Goal: Task Accomplishment & Management: Use online tool/utility

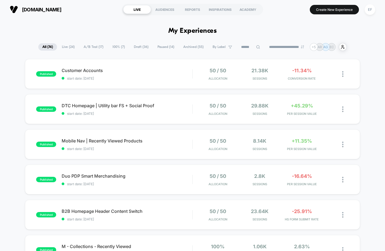
click at [89, 49] on span "A/B Test ( 17 )" at bounding box center [93, 46] width 28 height 7
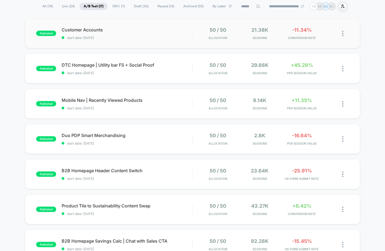
scroll to position [40, 0]
click at [172, 37] on span "start date: [DATE]" at bounding box center [127, 38] width 130 height 4
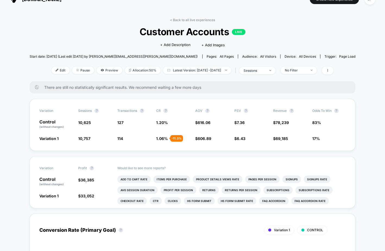
scroll to position [12, 0]
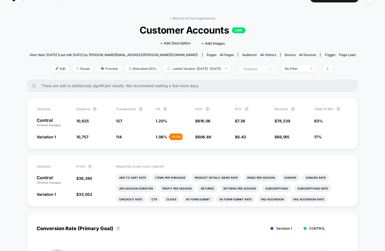
click at [265, 68] on div "sessions" at bounding box center [254, 69] width 22 height 4
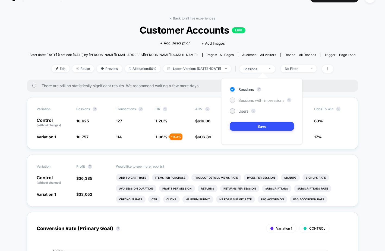
click at [253, 100] on span "Sessions with impressions" at bounding box center [261, 100] width 46 height 5
click at [256, 126] on button "Save" at bounding box center [262, 126] width 64 height 9
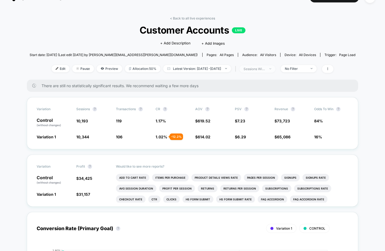
click at [265, 70] on div "sessions with impression" at bounding box center [254, 69] width 22 height 4
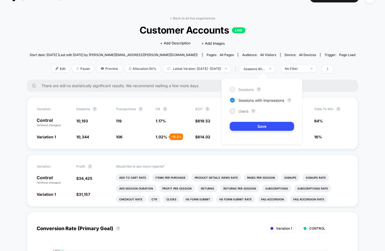
click at [251, 89] on span "Sessions" at bounding box center [245, 89] width 15 height 5
click at [249, 128] on button "Save" at bounding box center [262, 126] width 64 height 9
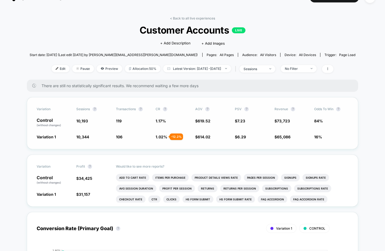
scroll to position [12, 0]
click at [264, 70] on div "sessions" at bounding box center [254, 69] width 22 height 4
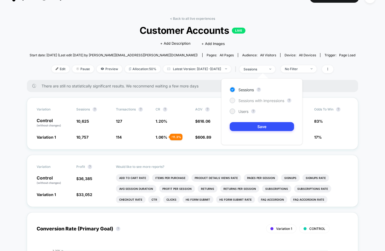
click at [257, 98] on span "Sessions with impressions" at bounding box center [261, 100] width 46 height 5
click at [268, 123] on button "Save" at bounding box center [262, 126] width 64 height 9
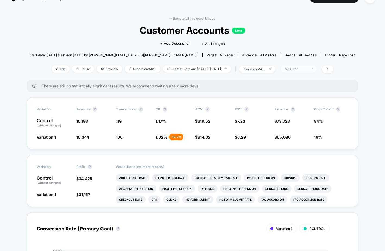
click at [306, 68] on div "No Filter" at bounding box center [296, 69] width 22 height 4
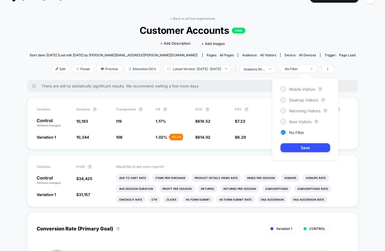
drag, startPoint x: 352, startPoint y: 88, endPoint x: 345, endPoint y: 76, distance: 13.7
click at [352, 88] on div "There are still no statistically significant results. We recommend waiting a fe…" at bounding box center [192, 86] width 331 height 12
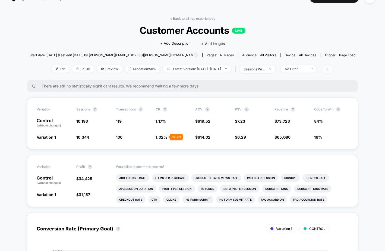
drag, startPoint x: 333, startPoint y: 63, endPoint x: 336, endPoint y: 67, distance: 4.7
click at [334, 63] on div "< Back to all live experiences Customer Accounts LIVE Click to edit experience …" at bounding box center [193, 48] width 326 height 63
click at [329, 68] on icon at bounding box center [327, 69] width 3 height 3
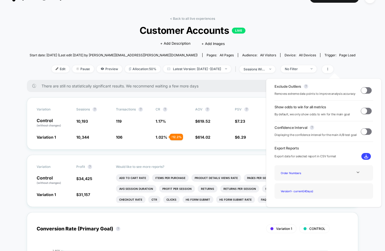
click at [361, 90] on span at bounding box center [364, 90] width 6 height 6
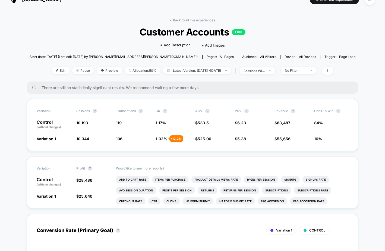
scroll to position [10, 0]
click at [266, 73] on span "sessions with impression" at bounding box center [257, 70] width 36 height 7
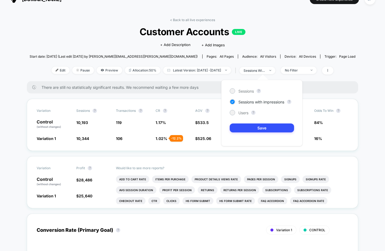
click at [308, 65] on div "< Back to all live experiences Customer Accounts LIVE Click to edit experience …" at bounding box center [193, 49] width 326 height 63
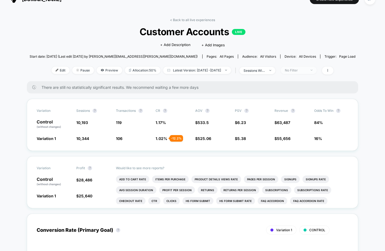
click at [305, 70] on div "No Filter" at bounding box center [296, 70] width 22 height 4
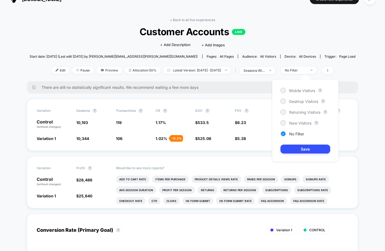
click at [292, 41] on div "< Back to all live experiences Customer Accounts LIVE Click to edit experience …" at bounding box center [193, 49] width 326 height 63
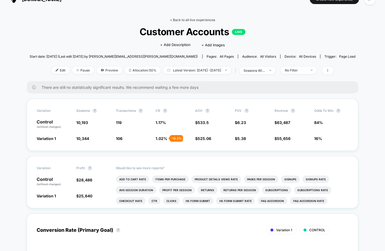
click at [184, 19] on link "< Back to all live experiences" at bounding box center [192, 20] width 45 height 4
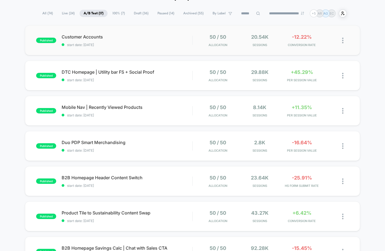
scroll to position [34, 0]
click at [178, 88] on div "published DTC Homepage | Utility bar FS + Social Proof start date: 10/2/2025 50…" at bounding box center [192, 75] width 335 height 30
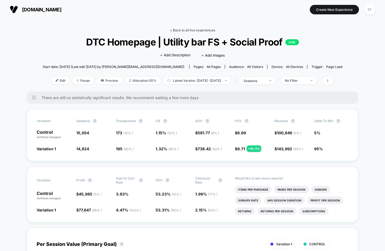
click at [190, 28] on link "< Back to all live experiences" at bounding box center [192, 30] width 45 height 4
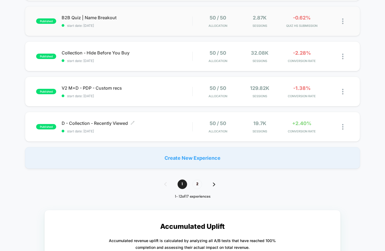
scroll to position [335, 0]
click at [198, 184] on span "2" at bounding box center [196, 184] width 9 height 9
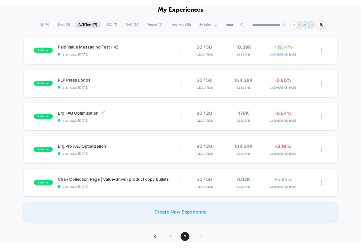
scroll to position [0, 0]
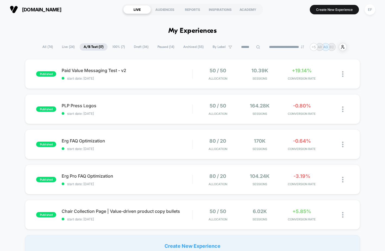
click at [117, 47] on span "100% ( 7 )" at bounding box center [118, 46] width 21 height 7
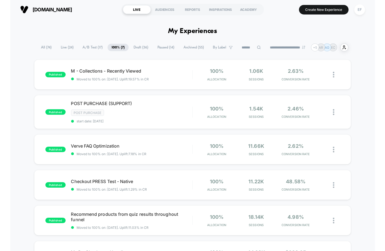
scroll to position [0, 0]
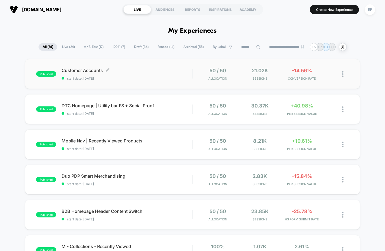
click at [150, 72] on span "Customer Accounts Click to edit experience details" at bounding box center [127, 70] width 131 height 5
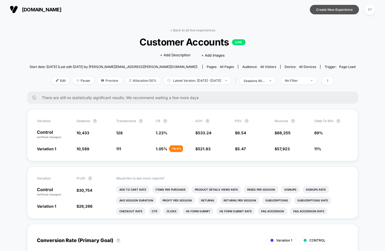
click at [345, 10] on button "Create New Experience" at bounding box center [334, 9] width 49 height 9
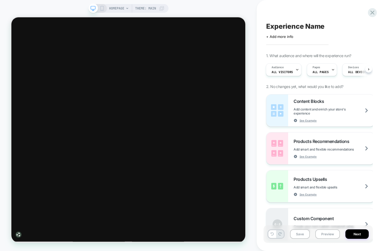
click at [277, 25] on span "Experience Name" at bounding box center [295, 26] width 58 height 8
click at [331, 73] on div at bounding box center [333, 70] width 4 height 12
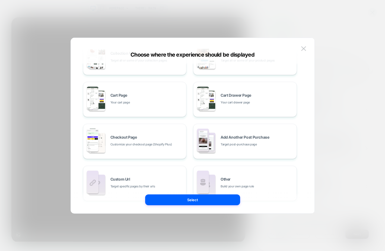
scroll to position [82, 0]
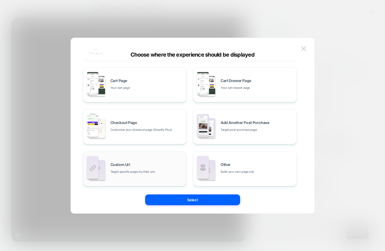
click at [163, 166] on div "Custom Url Target specific pages by their urls" at bounding box center [146, 169] width 73 height 12
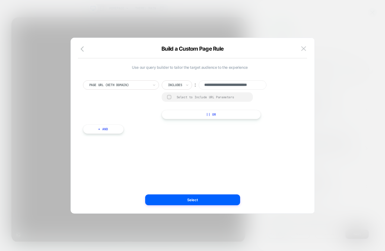
scroll to position [0, 14]
click at [261, 84] on input "**********" at bounding box center [233, 85] width 68 height 9
click at [248, 85] on input "**********" at bounding box center [233, 85] width 68 height 9
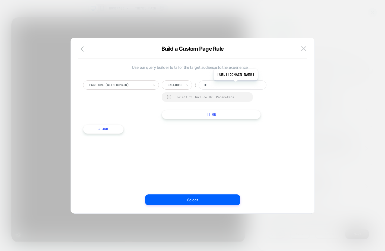
scroll to position [0, 0]
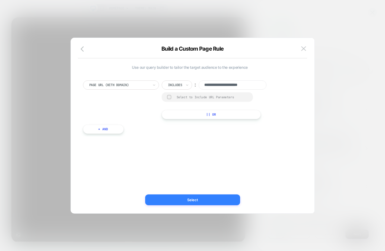
type input "**********"
click at [211, 203] on button "Select" at bounding box center [192, 200] width 95 height 11
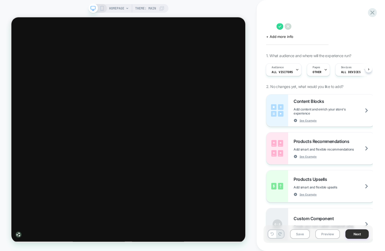
click at [357, 234] on button "Next" at bounding box center [356, 234] width 23 height 9
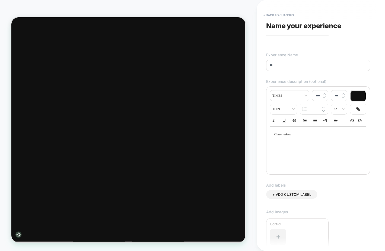
type input "*"
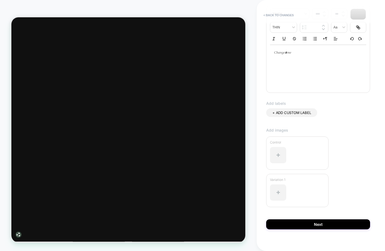
scroll to position [88, 0]
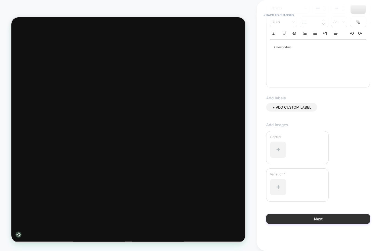
type input "**********"
click at [330, 221] on button "Next" at bounding box center [318, 219] width 104 height 10
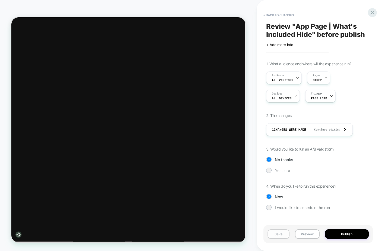
click at [281, 237] on button "Save" at bounding box center [278, 234] width 22 height 9
click at [295, 14] on button "< Back to changes" at bounding box center [279, 15] width 36 height 9
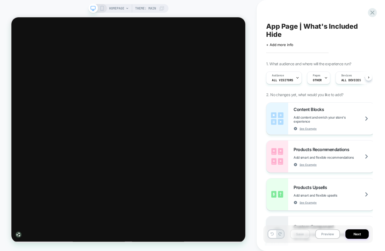
scroll to position [0, 0]
click at [115, 8] on span "HOMEPAGE" at bounding box center [116, 8] width 15 height 9
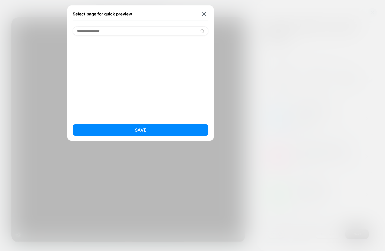
click at [91, 32] on input "**********" at bounding box center [141, 30] width 136 height 9
type input "**********"
click at [91, 32] on input "**********" at bounding box center [141, 30] width 136 height 9
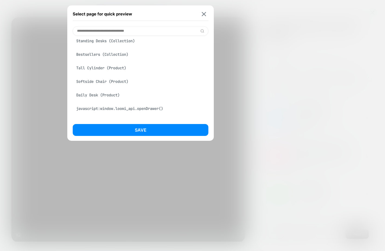
scroll to position [127, 0]
click at [119, 31] on input at bounding box center [141, 30] width 136 height 9
paste input "**********"
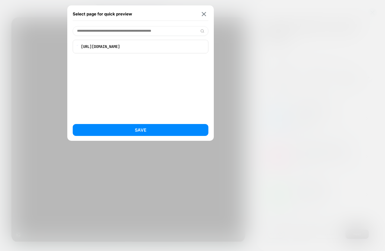
scroll to position [0, 0]
type input "**********"
click at [114, 47] on p "[URL][DOMAIN_NAME]" at bounding box center [144, 46] width 120 height 5
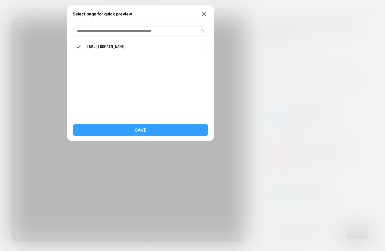
click at [176, 136] on button "Save" at bounding box center [141, 130] width 136 height 12
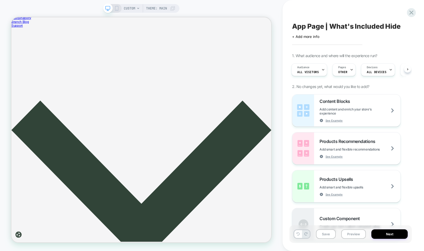
scroll to position [1966, 0]
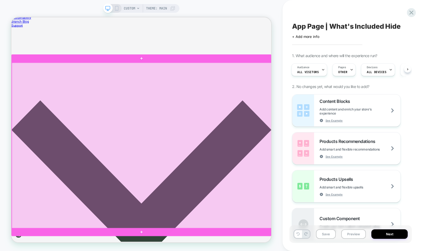
click at [45, 122] on div at bounding box center [185, 189] width 346 height 222
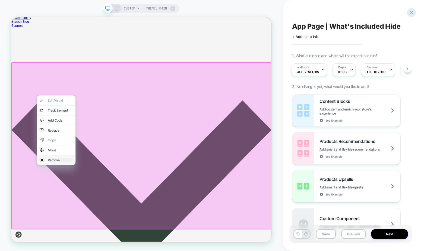
click at [65, 207] on div "Remove" at bounding box center [76, 207] width 33 height 5
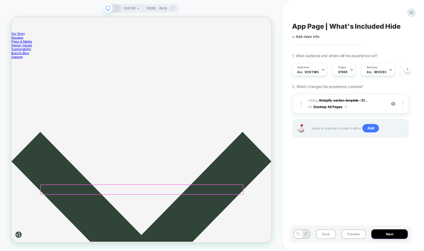
scroll to position [1919, 0]
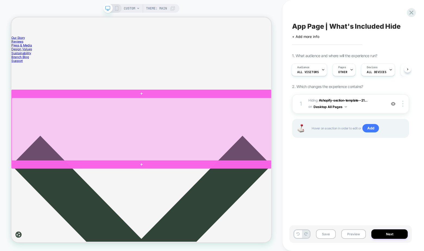
click at [37, 163] on div at bounding box center [185, 167] width 346 height 85
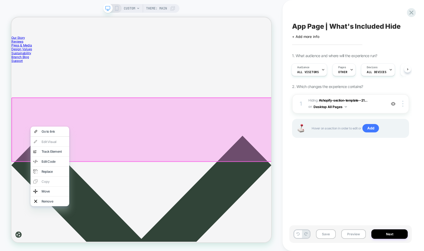
click at [68, 184] on div "Go to link Edit Visual analytics-plus-line-svgrepo-com Track Element Edit Code …" at bounding box center [63, 216] width 52 height 106
click at [344, 164] on div at bounding box center [185, 168] width 348 height 86
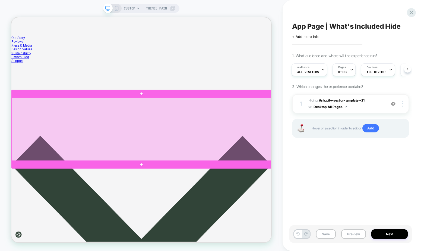
click at [333, 170] on div at bounding box center [185, 167] width 346 height 85
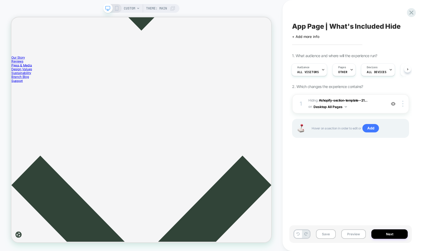
scroll to position [1893, 0]
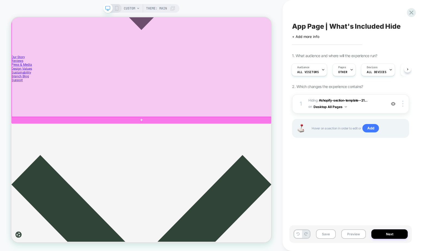
click at [194, 136] on div at bounding box center [185, 75] width 346 height 152
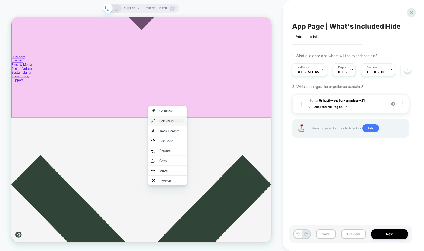
click at [231, 157] on div "Edit Visual" at bounding box center [224, 155] width 33 height 5
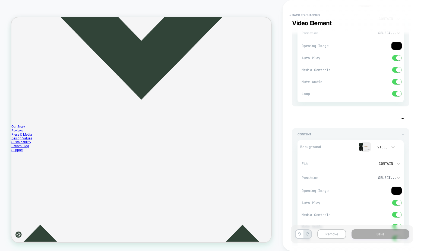
scroll to position [0, 0]
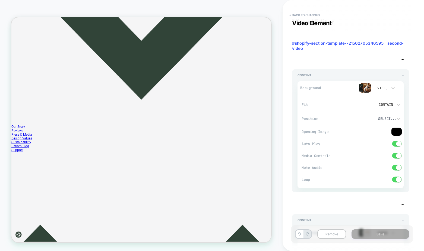
type textarea "*"
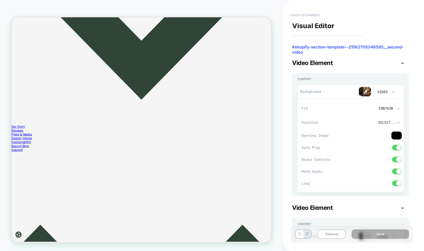
click at [296, 13] on button "< Back to changes" at bounding box center [304, 15] width 36 height 9
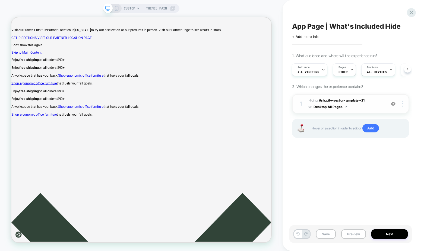
click at [346, 109] on button "Desktop All Pages" at bounding box center [329, 107] width 33 height 7
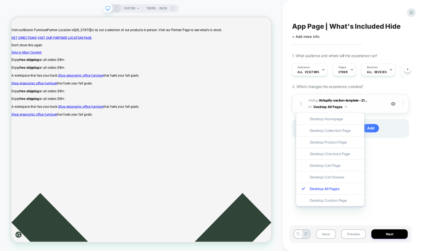
click at [385, 104] on div at bounding box center [403, 104] width 10 height 6
click at [385, 113] on div "App Page | What's Included Hide Click to edit experience details + Add more inf…" at bounding box center [353, 125] width 122 height 251
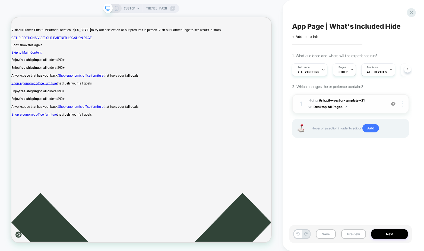
click at [385, 104] on div at bounding box center [403, 104] width 10 height 6
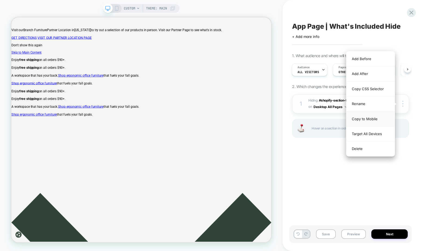
click at [383, 119] on div "Copy to Mobile" at bounding box center [370, 119] width 48 height 15
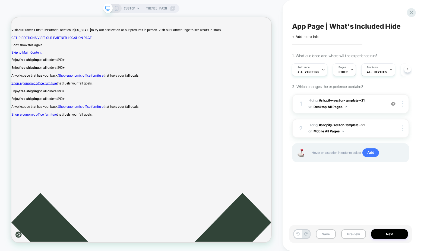
click at [114, 9] on icon at bounding box center [116, 8] width 5 height 5
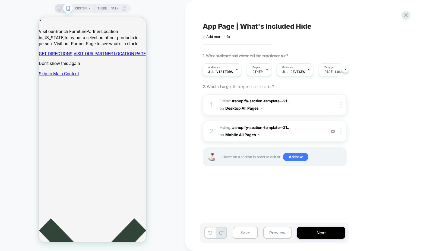
click at [59, 8] on icon at bounding box center [59, 8] width 5 height 5
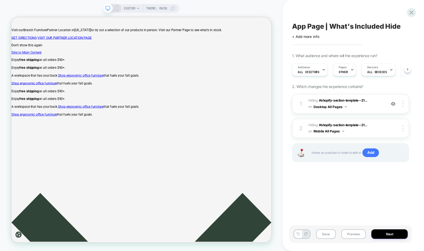
scroll to position [0, 0]
click at [369, 152] on span "Add" at bounding box center [370, 153] width 17 height 9
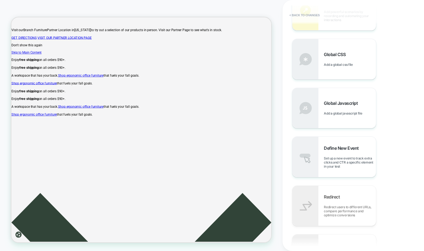
scroll to position [249, 0]
click at [337, 161] on span "Set up a new event to track extra clicks and CTR a specific element in your test" at bounding box center [350, 162] width 52 height 12
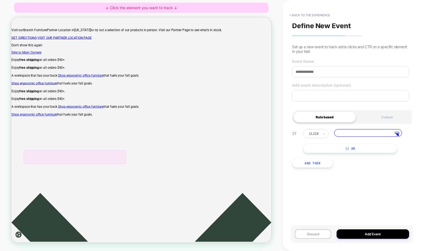
click at [101, 203] on div at bounding box center [96, 204] width 137 height 18
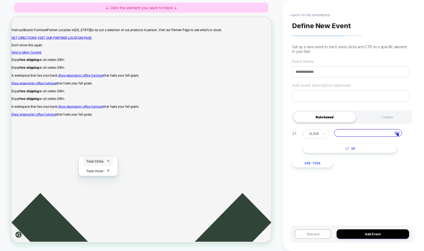
click at [117, 210] on span "Track Clicks" at bounding box center [122, 209] width 23 height 5
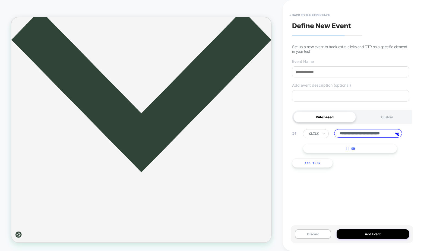
scroll to position [0, 0]
click at [330, 150] on button "|| Or" at bounding box center [350, 148] width 94 height 9
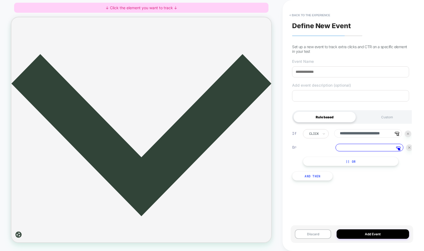
scroll to position [1649, 0]
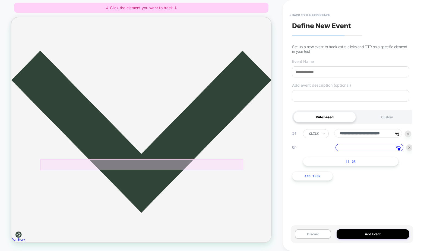
click at [219, 212] on div at bounding box center [185, 214] width 270 height 14
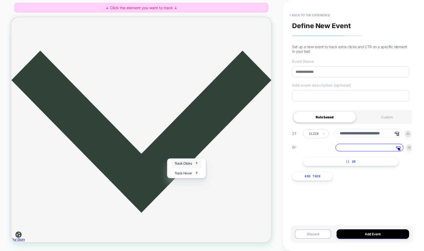
click at [236, 211] on span "Track Clicks" at bounding box center [240, 212] width 23 height 5
type input "**********"
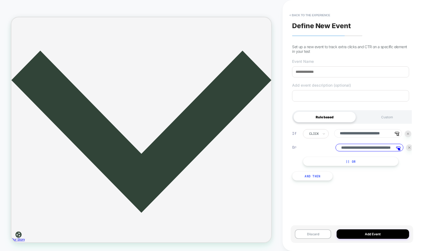
click at [337, 164] on button "|| Or" at bounding box center [350, 161] width 95 height 9
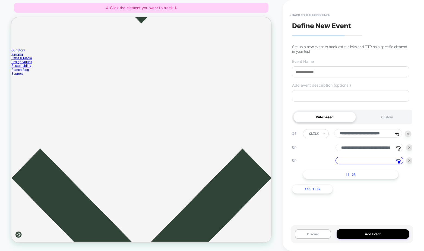
scroll to position [1914, 0]
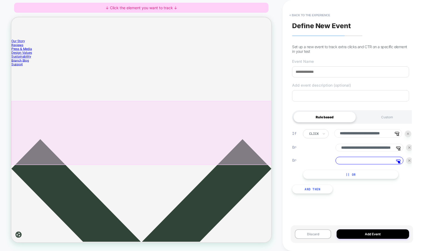
click at [80, 188] on div at bounding box center [185, 172] width 348 height 86
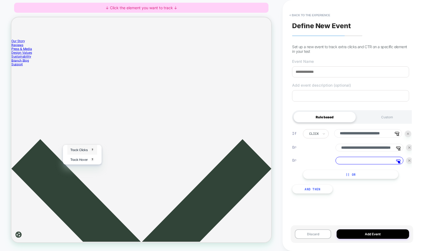
click at [94, 197] on div "Track Clicks ? Tracks clicks on the selected element." at bounding box center [105, 194] width 39 height 13
type input "**********"
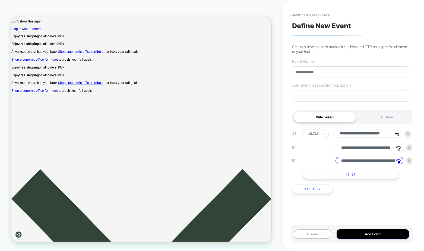
scroll to position [0, 0]
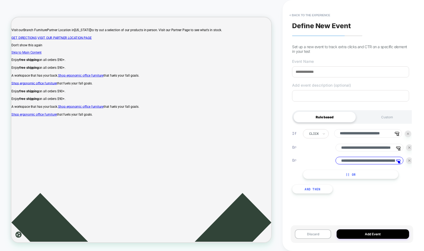
click at [307, 69] on input at bounding box center [350, 71] width 117 height 11
click at [294, 72] on input "**********" at bounding box center [350, 71] width 117 height 11
type input "**********"
click at [369, 234] on button "Add Event" at bounding box center [372, 234] width 72 height 9
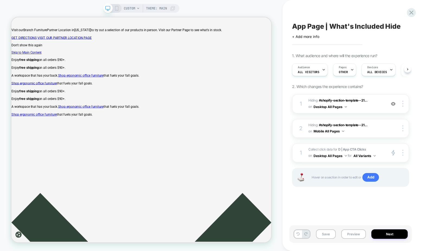
scroll to position [0, 0]
click at [336, 106] on button "Desktop All Pages" at bounding box center [329, 107] width 33 height 7
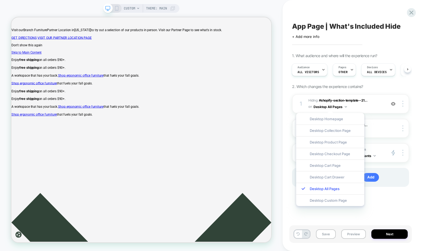
click at [385, 141] on div "App Page | What's Included Hide Click to edit experience details + Add more inf…" at bounding box center [352, 125] width 141 height 251
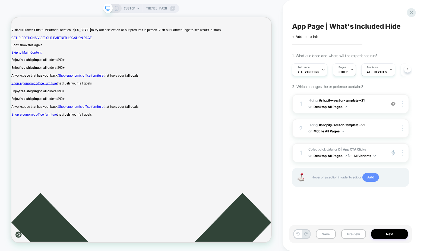
click at [368, 178] on span "Add" at bounding box center [370, 177] width 17 height 9
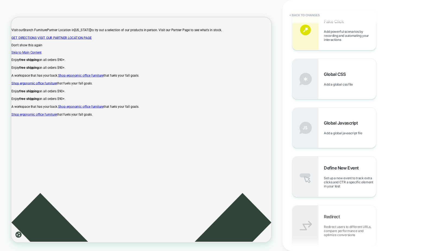
scroll to position [237, 0]
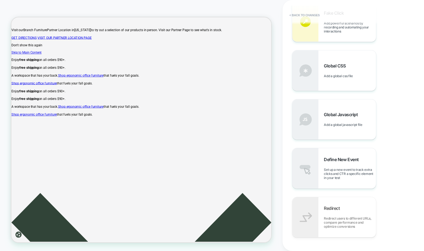
click at [337, 162] on span "Define New Event" at bounding box center [342, 159] width 37 height 5
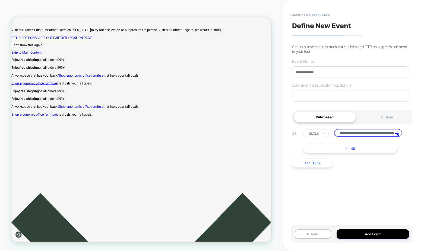
scroll to position [0, 113]
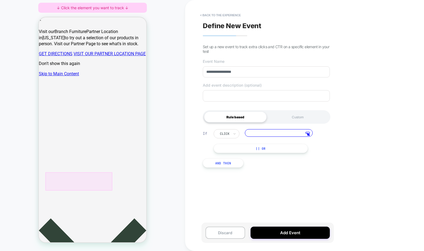
type input "**********"
click at [94, 181] on div at bounding box center [78, 182] width 67 height 18
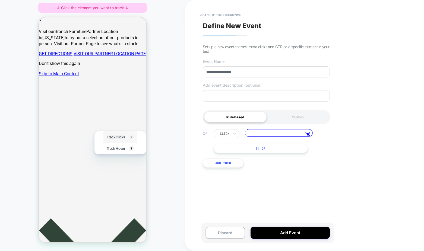
click at [114, 137] on span "Track Clicks" at bounding box center [116, 137] width 18 height 4
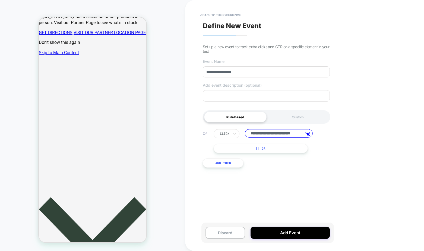
click at [231, 146] on button "|| Or" at bounding box center [261, 148] width 94 height 9
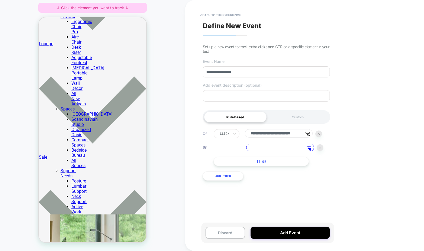
scroll to position [2130, 0]
click at [111, 147] on div at bounding box center [92, 146] width 95 height 14
click at [119, 139] on span "Track Clicks" at bounding box center [113, 137] width 18 height 4
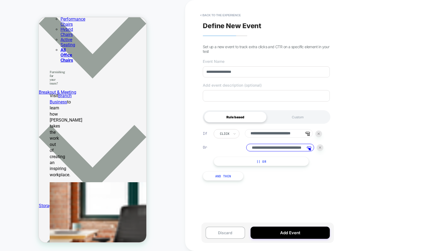
scroll to position [2651, 0]
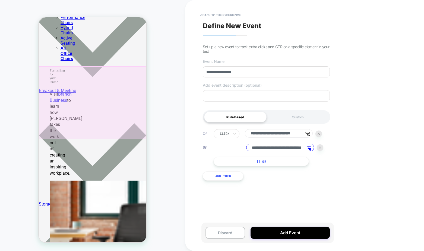
click at [81, 113] on div at bounding box center [93, 102] width 109 height 73
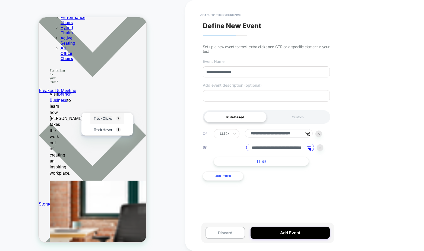
click at [101, 119] on span "Track Clicks" at bounding box center [103, 118] width 18 height 4
type input "**********"
click at [320, 149] on img at bounding box center [320, 148] width 2 height 2
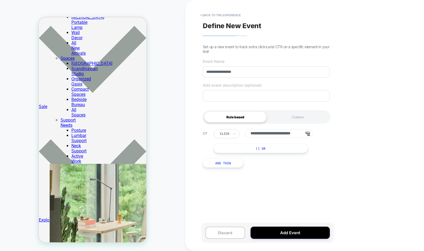
scroll to position [2110, 0]
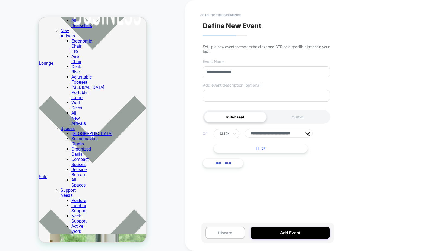
click at [298, 151] on button "|| Or" at bounding box center [261, 148] width 94 height 9
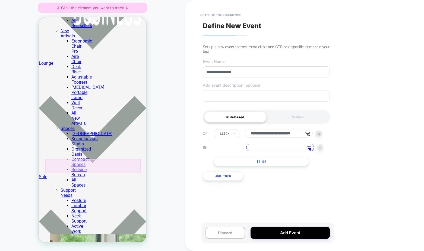
click at [132, 166] on div at bounding box center [92, 166] width 95 height 14
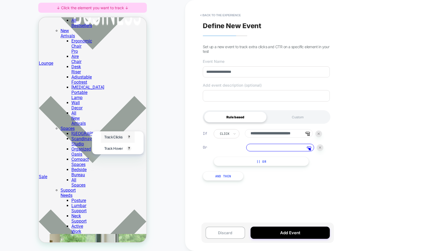
click at [112, 135] on span "Track Clicks" at bounding box center [113, 137] width 18 height 4
type input "**********"
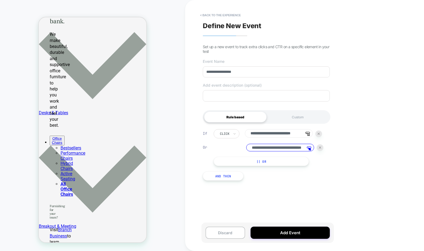
scroll to position [2535, 0]
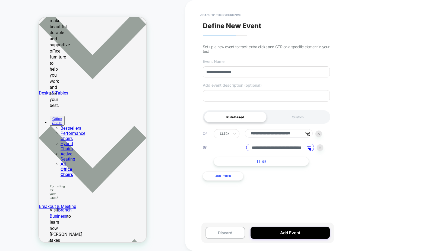
click at [258, 162] on button "|| Or" at bounding box center [261, 161] width 95 height 9
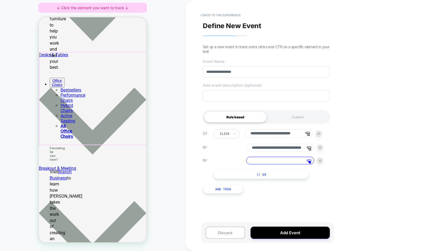
scroll to position [2611, 0]
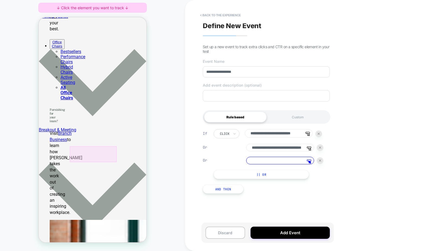
click at [96, 152] on div at bounding box center [93, 154] width 47 height 16
click at [110, 136] on span "Track Clicks" at bounding box center [113, 137] width 18 height 4
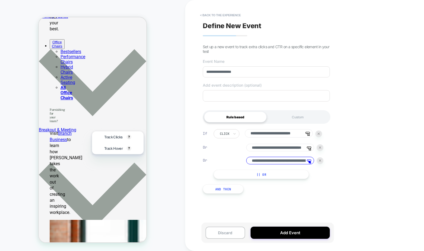
type input "**********"
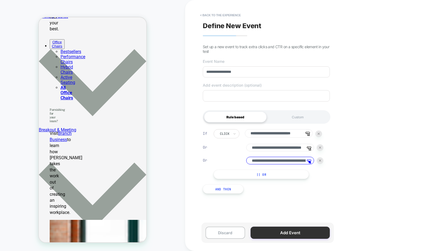
click at [282, 234] on button "Add Event" at bounding box center [289, 233] width 79 height 12
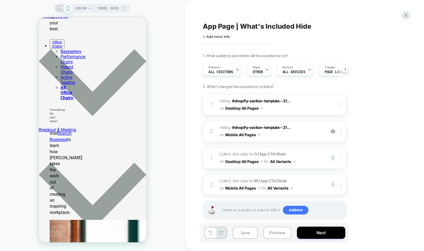
scroll to position [0, 0]
click at [314, 235] on button "Next" at bounding box center [321, 233] width 48 height 12
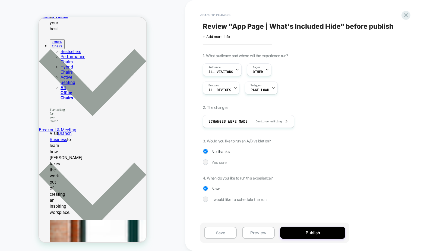
click at [216, 161] on span "Yes sure" at bounding box center [218, 162] width 15 height 5
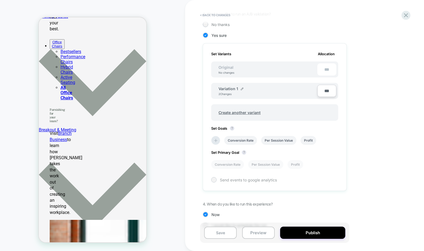
scroll to position [136, 0]
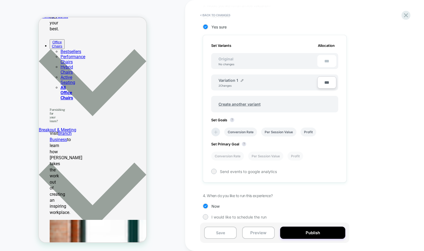
click at [218, 131] on icon at bounding box center [215, 132] width 5 height 5
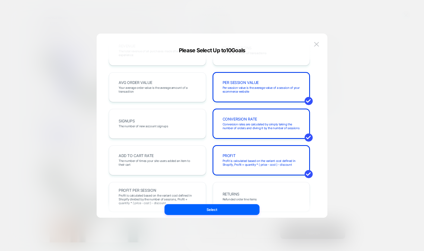
scroll to position [0, 0]
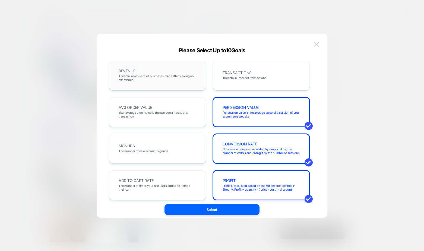
click at [180, 84] on div "REVENUE The total revenue of all purchases made after viewing an experience" at bounding box center [157, 75] width 86 height 18
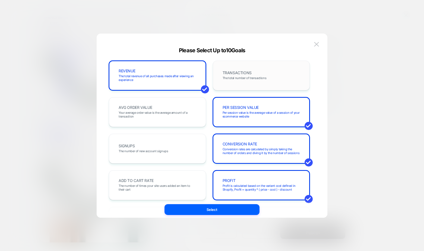
click at [281, 78] on div "TRANSACTIONS The total number of transactions" at bounding box center [261, 75] width 86 height 18
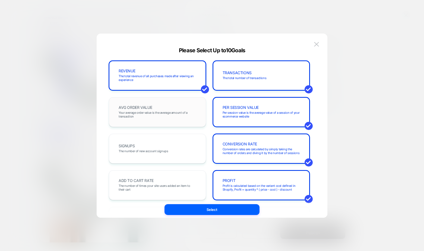
click at [161, 115] on span "Your average order value is the average amount of a transaction" at bounding box center [158, 115] width 78 height 8
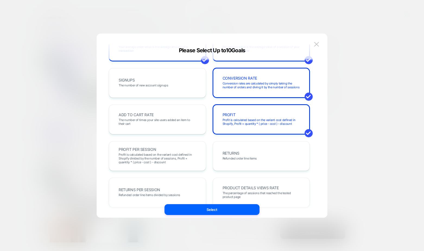
scroll to position [79, 0]
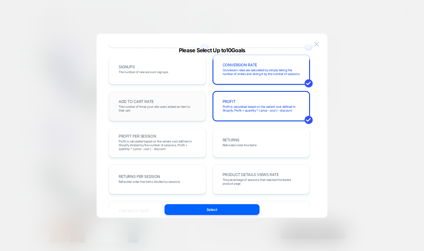
click at [160, 115] on div "ADD TO CART RATE The number of times your site users added an item to their cart" at bounding box center [157, 106] width 86 height 18
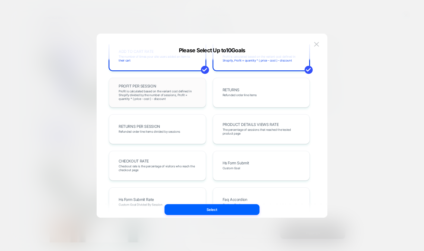
scroll to position [135, 0]
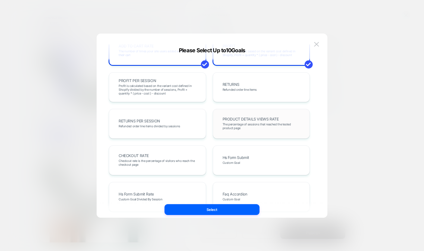
click at [239, 117] on span "PRODUCT DETAILS VIEWS RATE" at bounding box center [250, 119] width 56 height 4
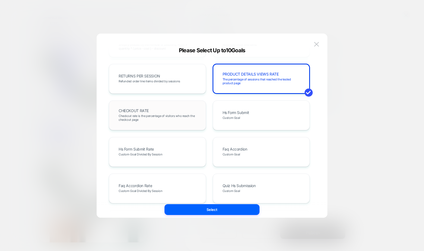
click at [154, 114] on span "Checkout rate is the percentage of visitors who reach the checkout page" at bounding box center [158, 118] width 78 height 8
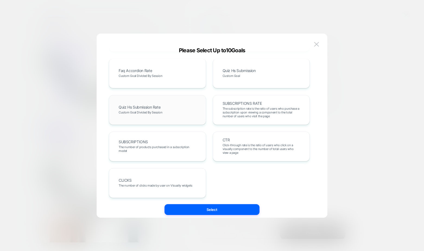
scroll to position [297, 0]
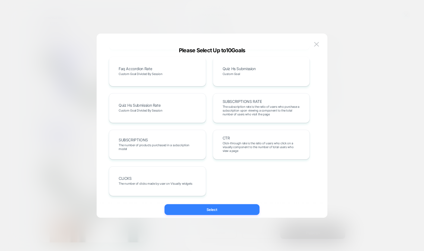
click at [232, 210] on button "Select" at bounding box center [211, 210] width 95 height 11
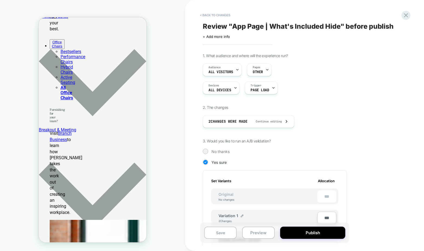
scroll to position [2, 0]
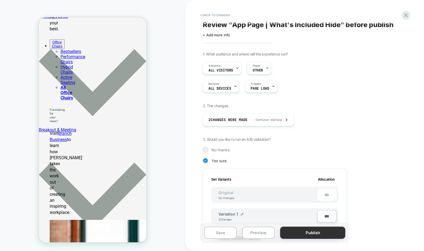
click at [293, 231] on button "Publish" at bounding box center [312, 233] width 65 height 12
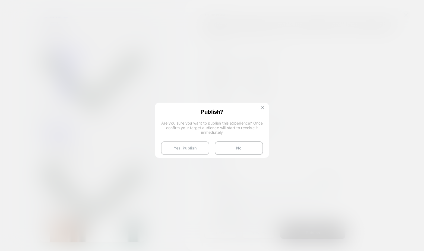
click at [180, 148] on button "Yes, Publish" at bounding box center [185, 149] width 48 height 14
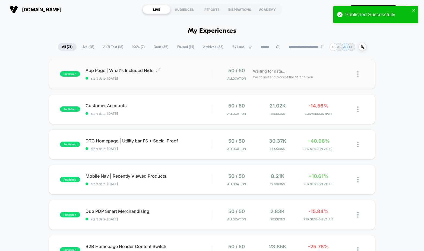
click at [178, 74] on div "App Page | What's Included Hide Click to edit experience details Click to edit …" at bounding box center [148, 74] width 126 height 13
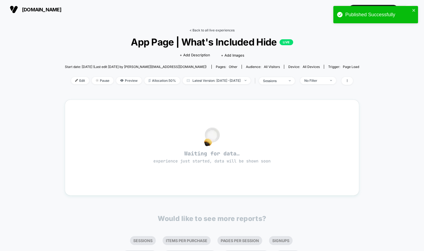
click at [209, 30] on link "< Back to all live experiences" at bounding box center [211, 30] width 45 height 4
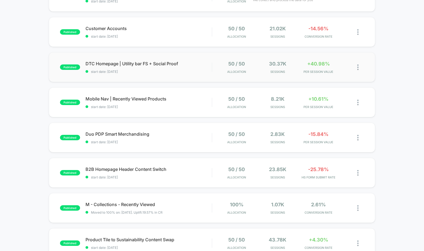
scroll to position [97, 0]
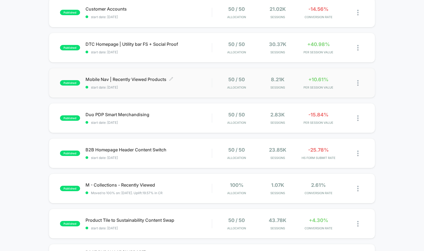
click at [184, 83] on div "Mobile Nav | Recently Viewed Products Click to edit experience details Click to…" at bounding box center [148, 83] width 126 height 13
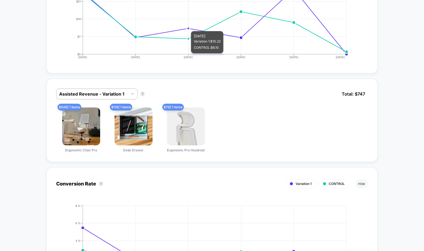
scroll to position [304, 0]
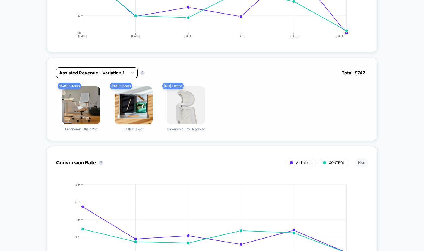
drag, startPoint x: 96, startPoint y: 68, endPoint x: 96, endPoint y: 73, distance: 4.9
click at [96, 68] on div "Assisted Revenue - Variation 1" at bounding box center [96, 73] width 81 height 11
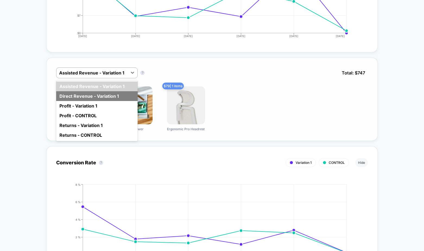
click at [111, 97] on div "Direct Revenue - Variation 1" at bounding box center [96, 96] width 81 height 10
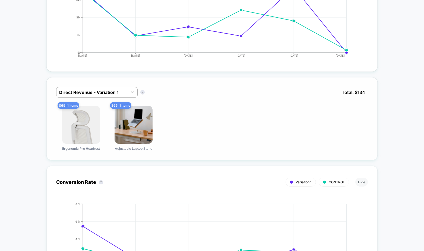
scroll to position [272, 0]
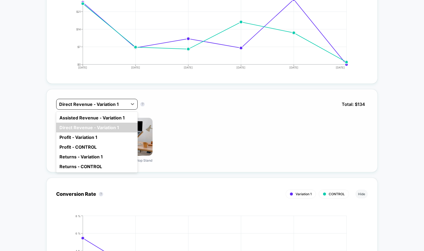
click at [109, 103] on div at bounding box center [92, 104] width 66 height 7
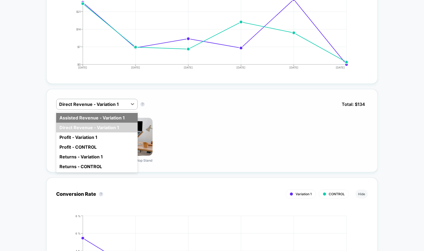
click at [101, 117] on div "Assisted Revenue - Variation 1" at bounding box center [96, 118] width 81 height 10
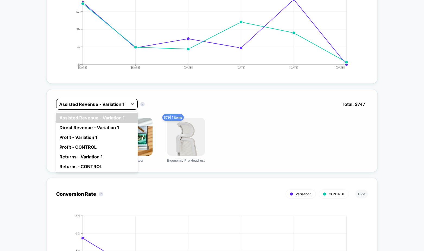
click at [102, 108] on div "Assisted Revenue - Variation 1" at bounding box center [91, 104] width 71 height 9
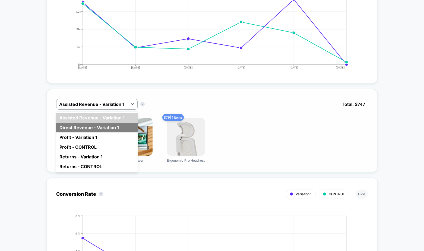
click at [100, 127] on div "Direct Revenue - Variation 1" at bounding box center [96, 128] width 81 height 10
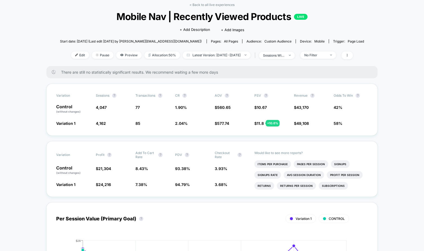
scroll to position [0, 0]
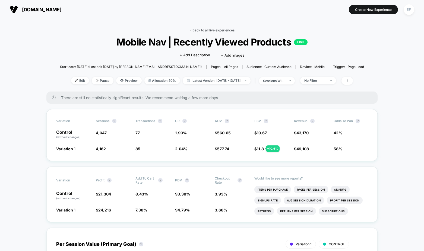
click at [221, 29] on link "< Back to all live experiences" at bounding box center [211, 30] width 45 height 4
